Goal: Task Accomplishment & Management: Complete application form

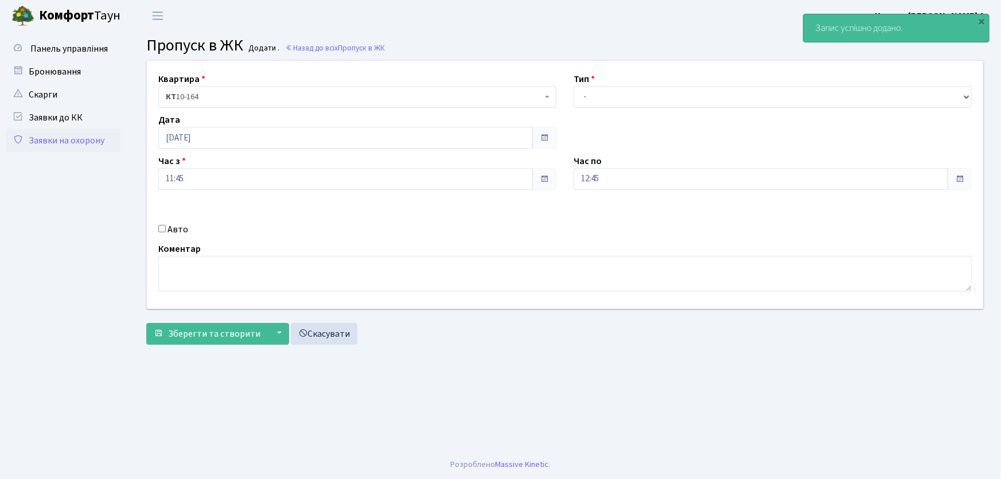
select select "1"
click at [574, 86] on select "- Доставка Таксі Гості Сервіс" at bounding box center [773, 97] width 398 height 22
drag, startPoint x: 616, startPoint y: 172, endPoint x: 518, endPoint y: 178, distance: 97.7
click at [519, 179] on div "Квартира <b>КТ</b>&nbsp;&nbsp;&nbsp;&nbsp;10-164 КТ 10-164 Тип - Доставка Таксі…" at bounding box center [565, 185] width 854 height 248
type input "22:00"
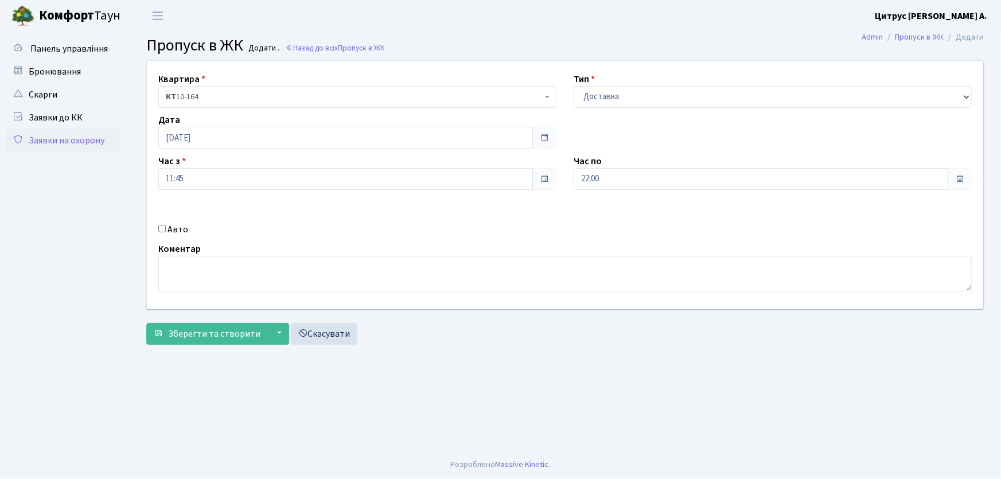
click at [163, 229] on input "Авто" at bounding box center [161, 228] width 7 height 7
checkbox input "true"
type input "АА9335ОР"
click at [146, 323] on button "Зберегти та створити" at bounding box center [207, 334] width 122 height 22
click at [619, 102] on select "- Доставка Таксі Гості Сервіс" at bounding box center [773, 97] width 398 height 22
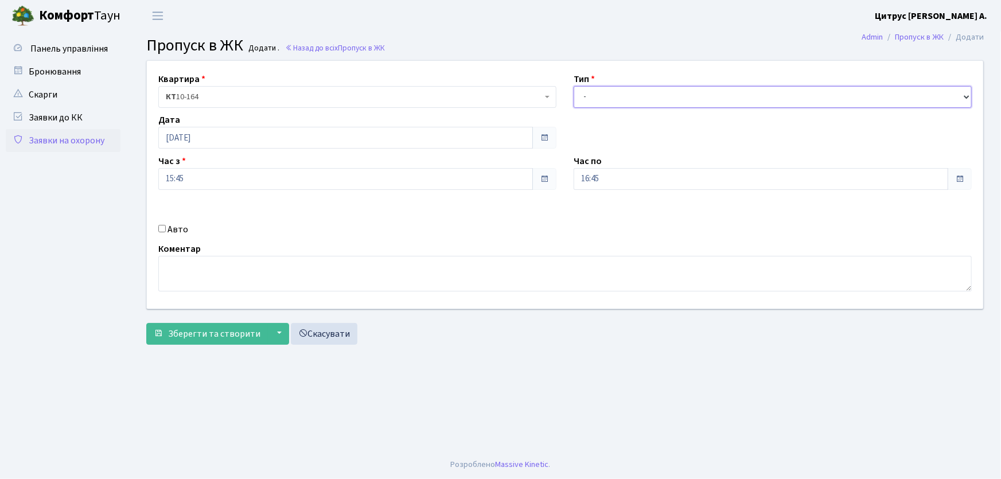
select select "1"
click at [574, 86] on select "- Доставка Таксі Гості Сервіс" at bounding box center [773, 97] width 398 height 22
drag, startPoint x: 532, startPoint y: 187, endPoint x: 520, endPoint y: 190, distance: 12.5
click at [527, 188] on div "Квартира <b>КТ</b>&nbsp;&nbsp;&nbsp;&nbsp;10-164 КТ 10-164 Тип - Доставка Таксі…" at bounding box center [565, 185] width 854 height 248
type input "22:00"
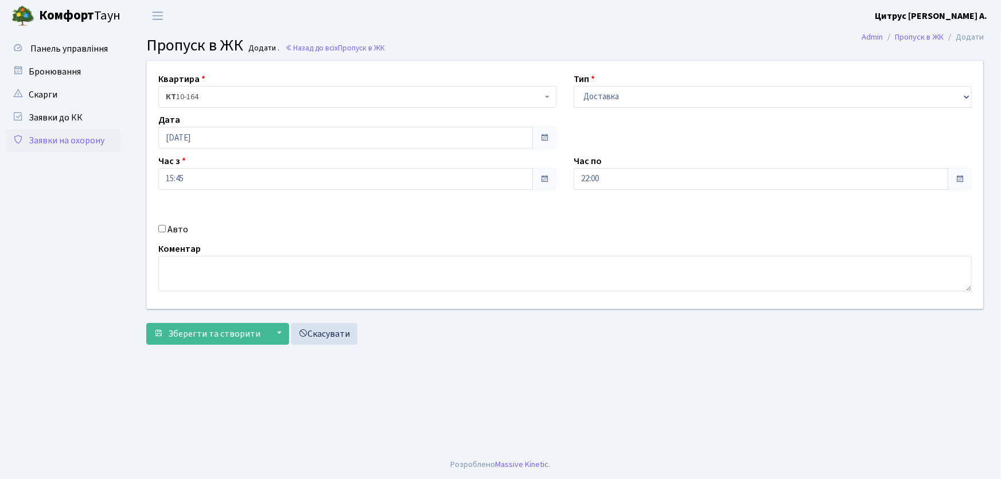
click at [159, 228] on input "Авто" at bounding box center [161, 228] width 7 height 7
checkbox input "true"
type input "КА5504РА"
click at [146, 323] on button "Зберегти та створити" at bounding box center [207, 334] width 122 height 22
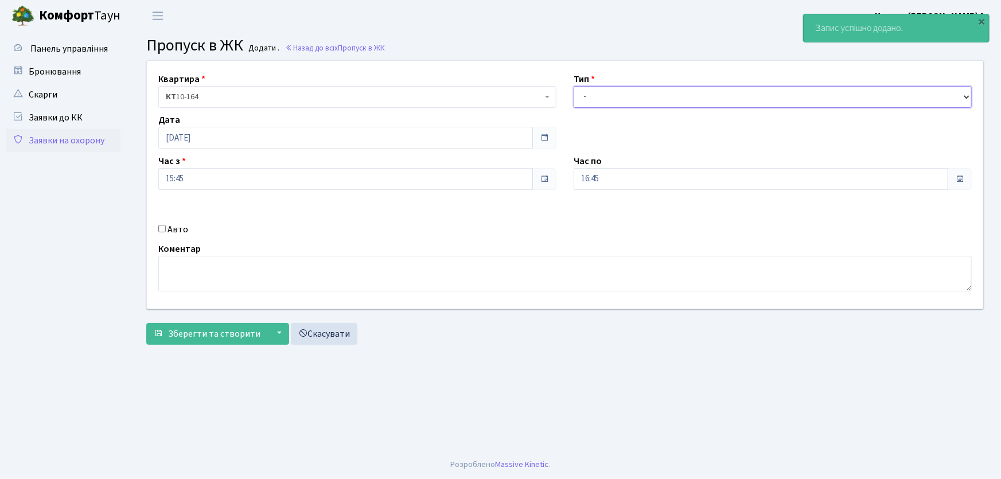
drag, startPoint x: 591, startPoint y: 96, endPoint x: 596, endPoint y: 106, distance: 10.8
click at [594, 100] on select "- Доставка Таксі Гості Сервіс" at bounding box center [773, 97] width 398 height 22
select select "1"
click at [574, 86] on select "- Доставка Таксі Гості Сервіс" at bounding box center [773, 97] width 398 height 22
drag, startPoint x: 575, startPoint y: 184, endPoint x: 558, endPoint y: 186, distance: 16.8
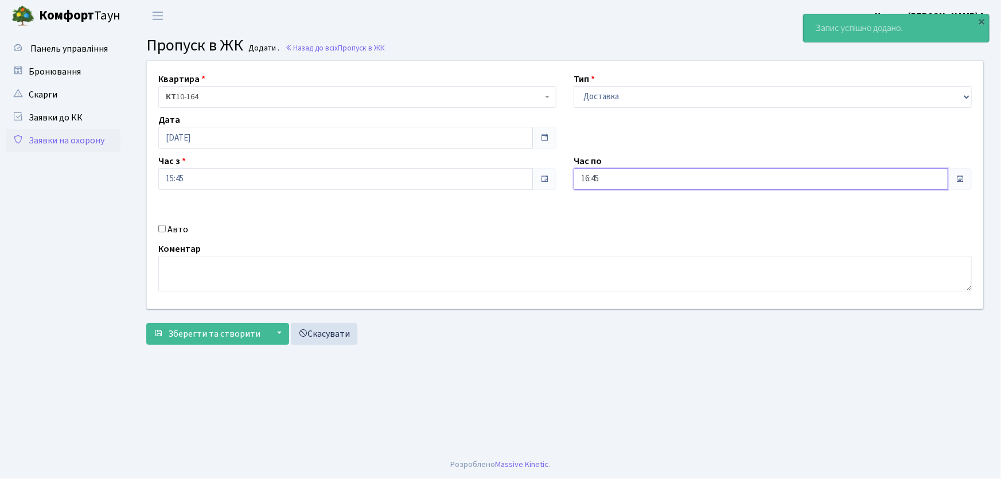
click at [558, 186] on div "Квартира <b>КТ</b>&nbsp;&nbsp;&nbsp;&nbsp;10-164 КТ 10-164 Тип - Доставка Таксі…" at bounding box center [565, 185] width 854 height 248
type input "22:00"
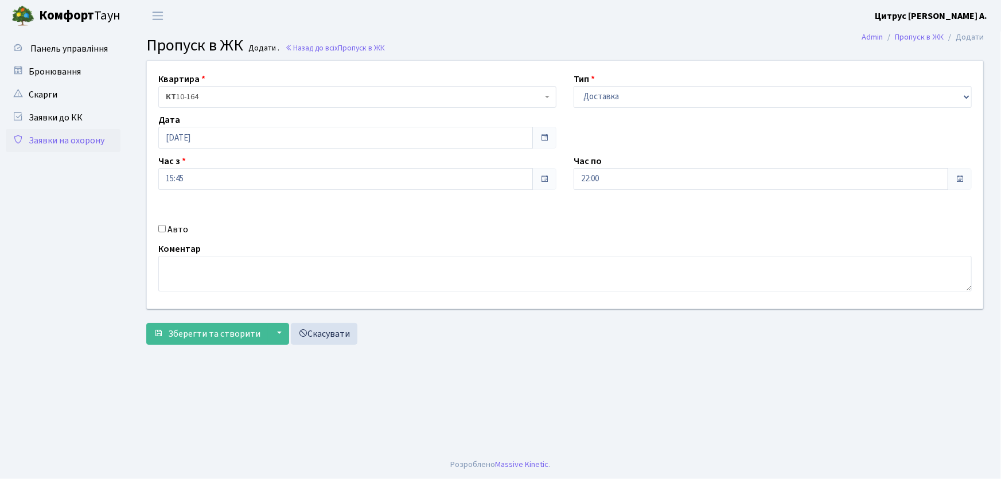
click at [163, 229] on input "Авто" at bounding box center [161, 228] width 7 height 7
checkbox input "true"
type input "КА5503ІО"
click at [146, 323] on button "Зберегти та створити" at bounding box center [207, 334] width 122 height 22
